Goal: Information Seeking & Learning: Find specific page/section

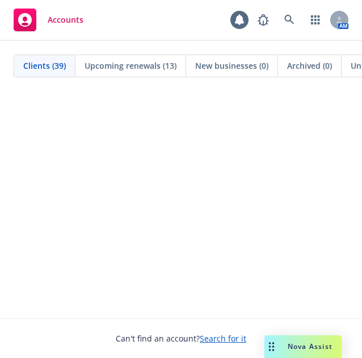
click at [94, 66] on span "Upcoming renewals (13)" at bounding box center [131, 66] width 92 height 12
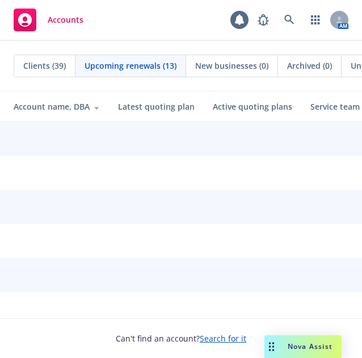
click at [49, 63] on span "Clients (39)" at bounding box center [44, 66] width 43 height 12
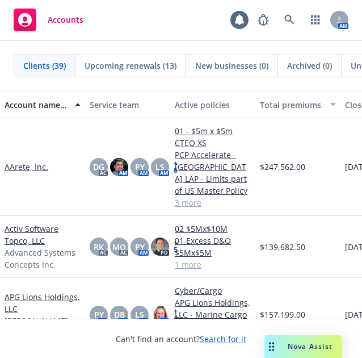
click at [207, 61] on span "New businesses (0)" at bounding box center [231, 66] width 73 height 12
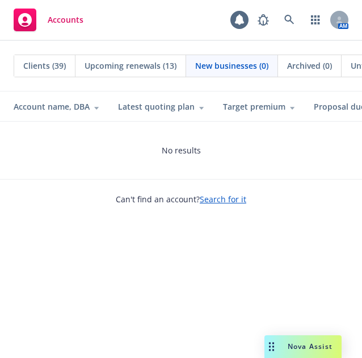
click at [22, 65] on div "Clients (39)" at bounding box center [44, 66] width 61 height 22
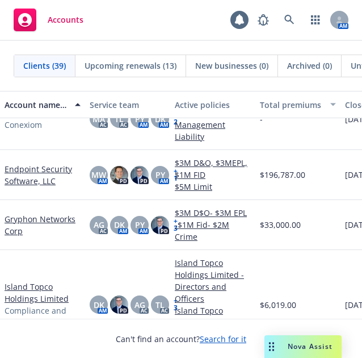
scroll to position [511, 0]
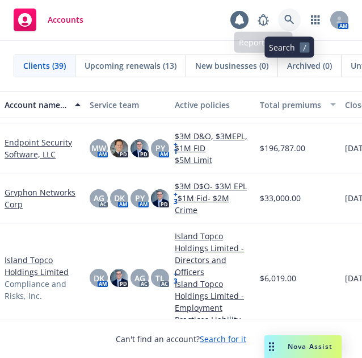
click at [290, 19] on icon at bounding box center [290, 20] width 10 height 10
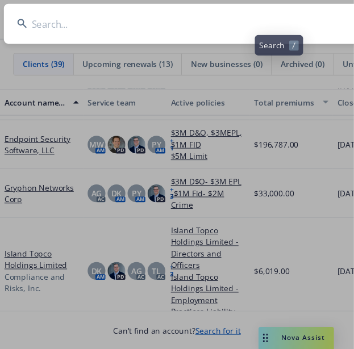
scroll to position [0, 4]
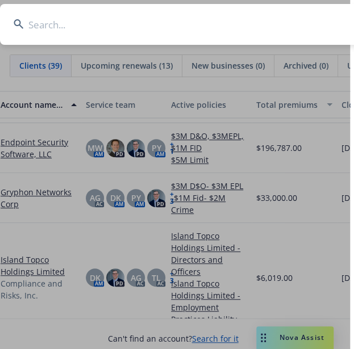
click at [116, 23] on input at bounding box center [199, 24] width 398 height 41
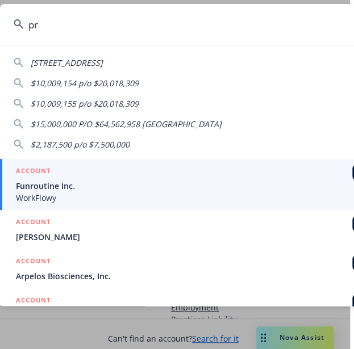
type input "p"
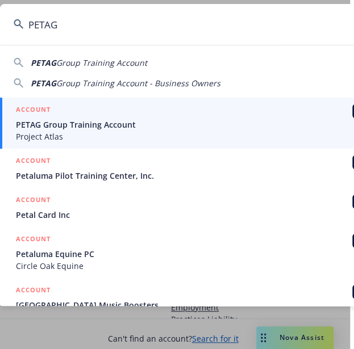
type input "PETAG"
click at [114, 125] on span "PETAG Group Training Account" at bounding box center [200, 125] width 368 height 12
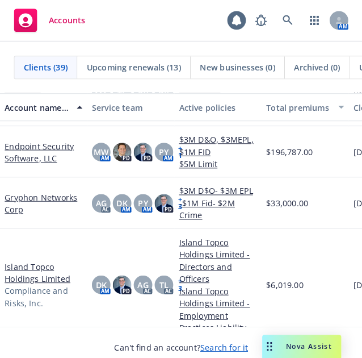
scroll to position [0, 0]
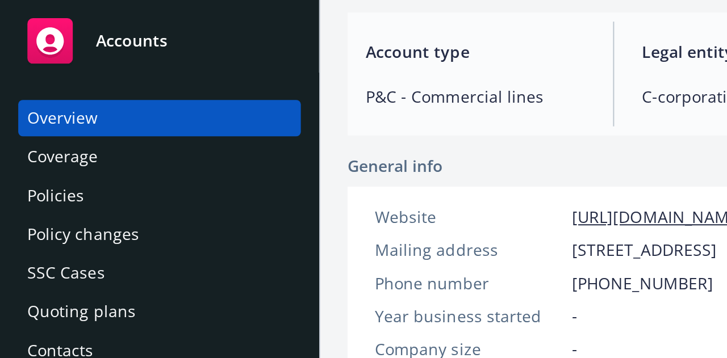
scroll to position [117, 0]
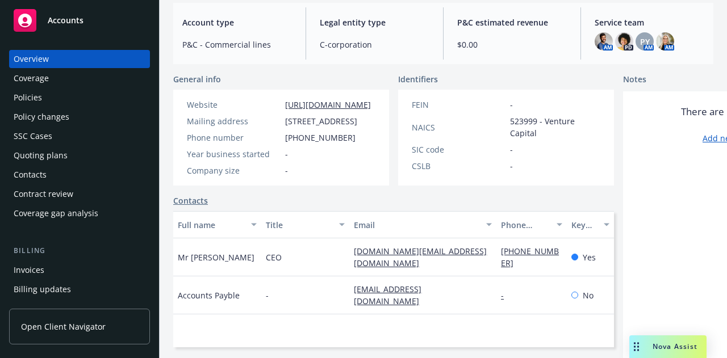
click at [69, 101] on div "Policies" at bounding box center [80, 98] width 132 height 18
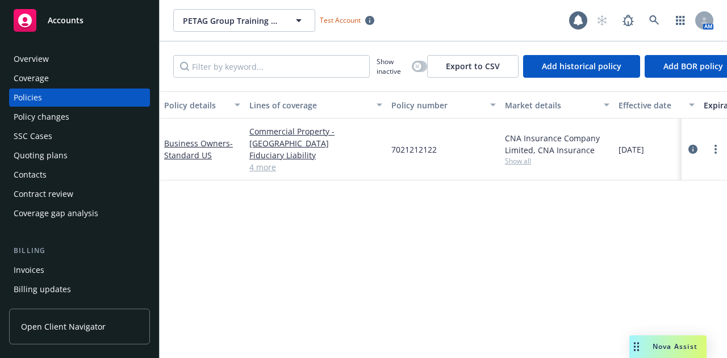
click at [268, 125] on link "4 more" at bounding box center [315, 167] width 133 height 12
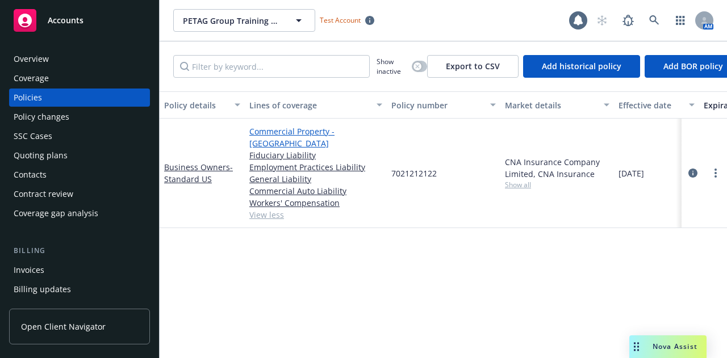
click at [316, 125] on link "Commercial Property - [GEOGRAPHIC_DATA]" at bounding box center [315, 138] width 133 height 24
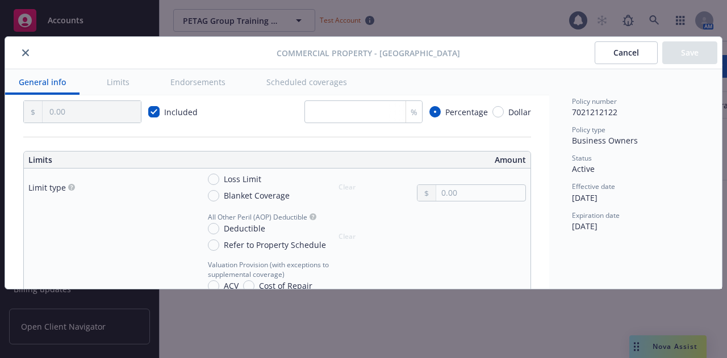
scroll to position [284, 0]
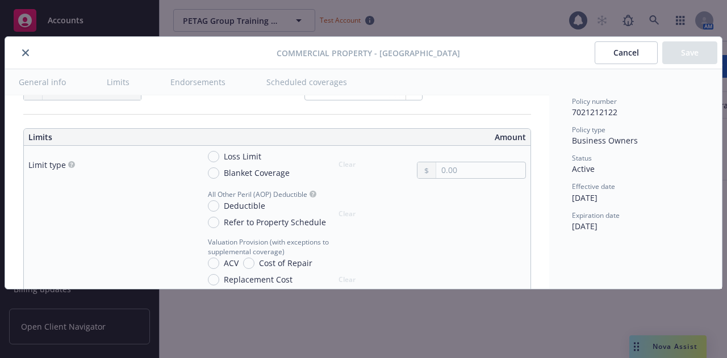
click at [19, 53] on button "close" at bounding box center [26, 53] width 14 height 14
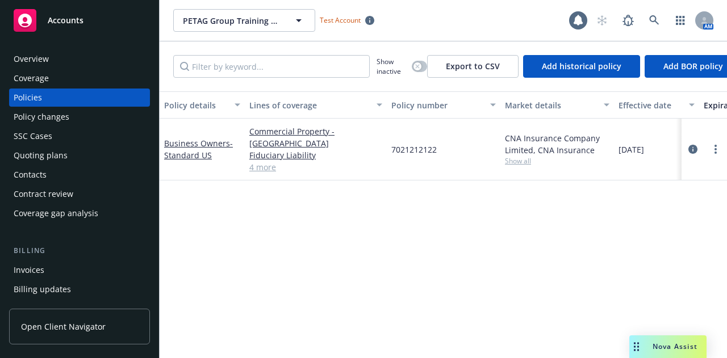
click at [267, 125] on link "4 more" at bounding box center [315, 167] width 133 height 12
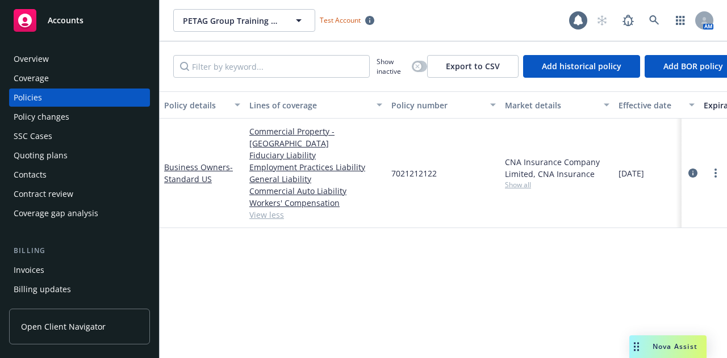
click at [309, 124] on div "Commercial Property - US Fiduciary Liability Employment Practices Liability Gen…" at bounding box center [316, 174] width 142 height 110
click at [306, 125] on link "Commercial Property - [GEOGRAPHIC_DATA]" at bounding box center [315, 138] width 133 height 24
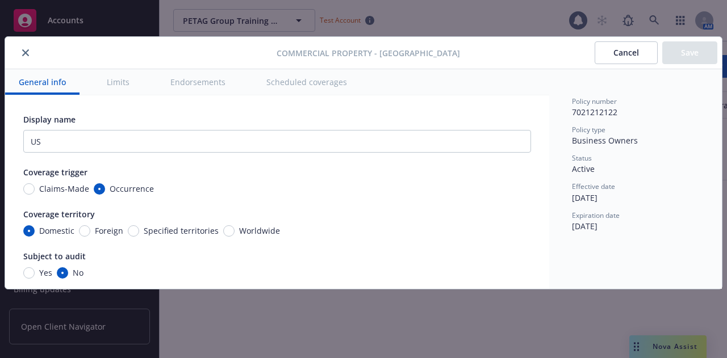
click at [120, 77] on button "Limits" at bounding box center [118, 82] width 50 height 26
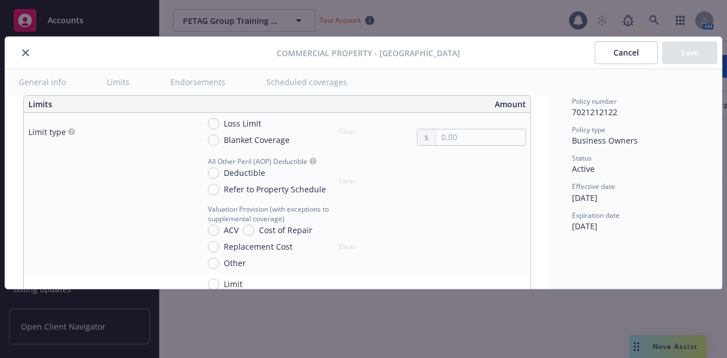
click at [294, 72] on button "Scheduled coverages" at bounding box center [307, 82] width 108 height 26
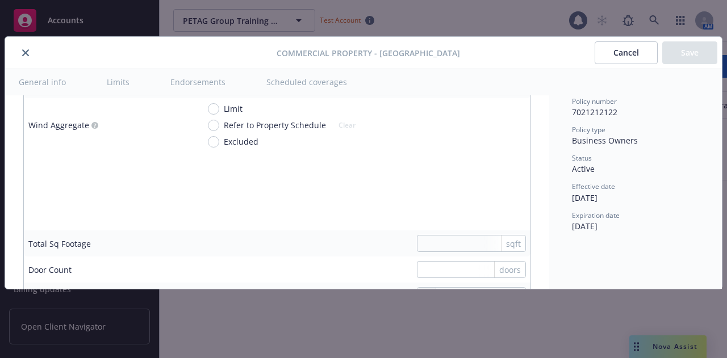
scroll to position [3029, 0]
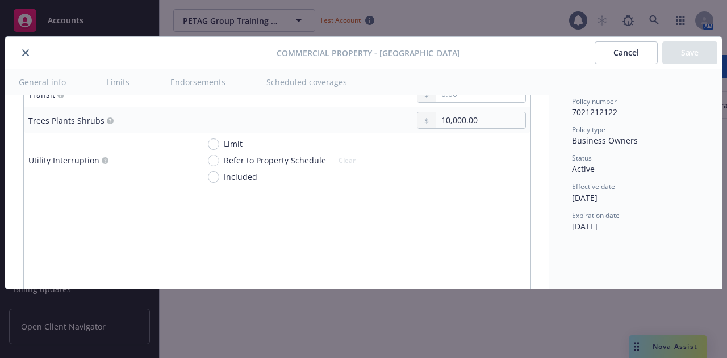
click at [110, 80] on button "Limits" at bounding box center [118, 82] width 50 height 26
click at [53, 80] on button "General info" at bounding box center [42, 82] width 74 height 26
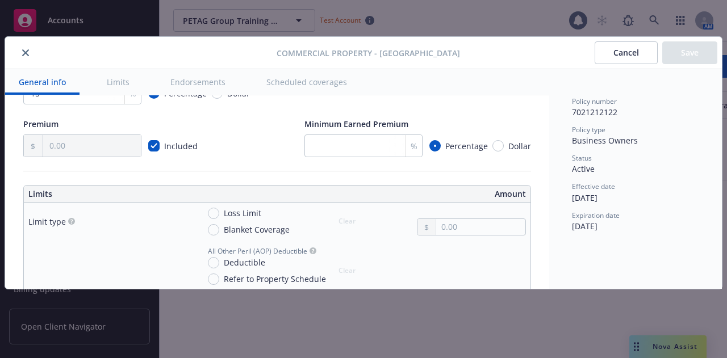
scroll to position [0, 0]
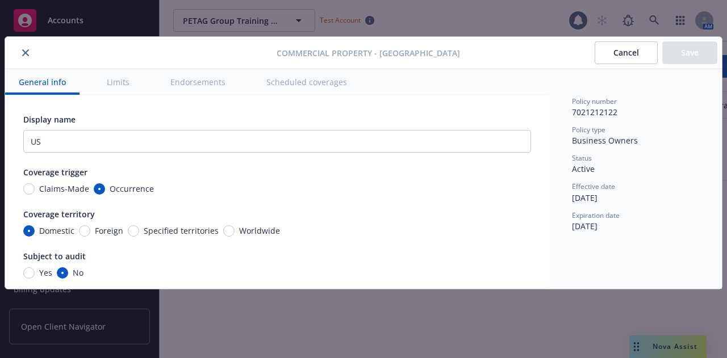
click at [299, 87] on button "Scheduled coverages" at bounding box center [307, 82] width 108 height 26
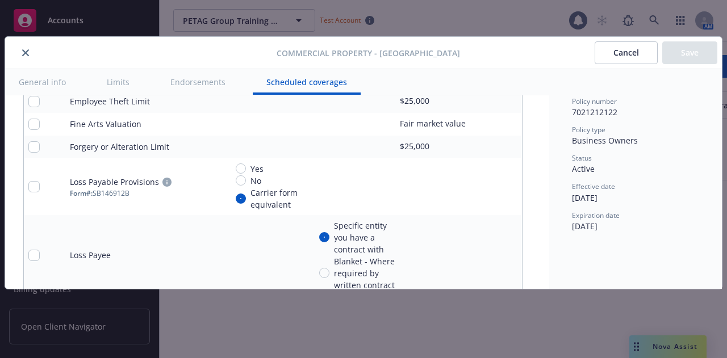
type textarea "x"
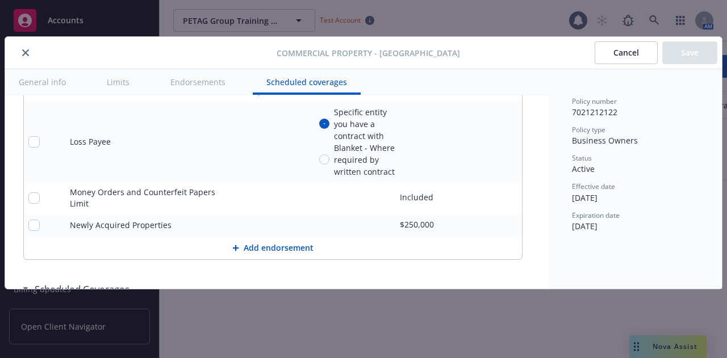
scroll to position [4279, 0]
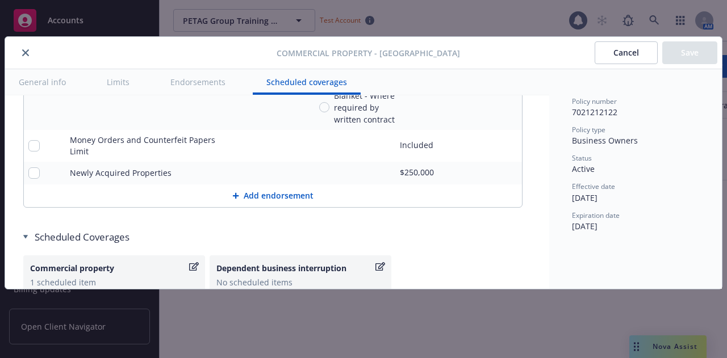
click at [29, 52] on button "close" at bounding box center [26, 53] width 14 height 14
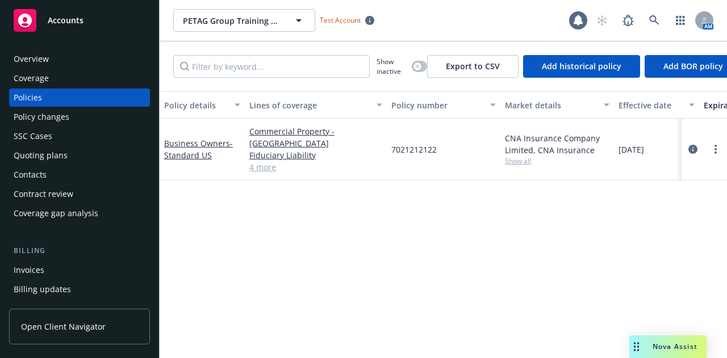
click at [267, 125] on link "4 more" at bounding box center [315, 167] width 133 height 12
